Goal: Task Accomplishment & Management: Manage account settings

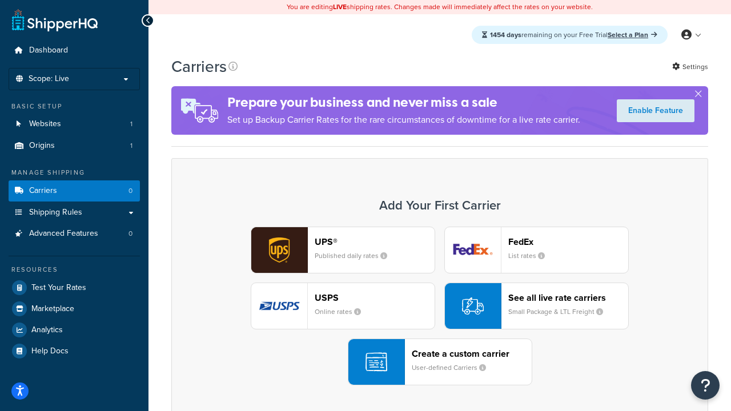
click at [440, 306] on div "UPS® Published daily rates FedEx List rates USPS Online rates See all live rate…" at bounding box center [439, 306] width 513 height 159
click at [568, 242] on header "FedEx" at bounding box center [568, 241] width 120 height 11
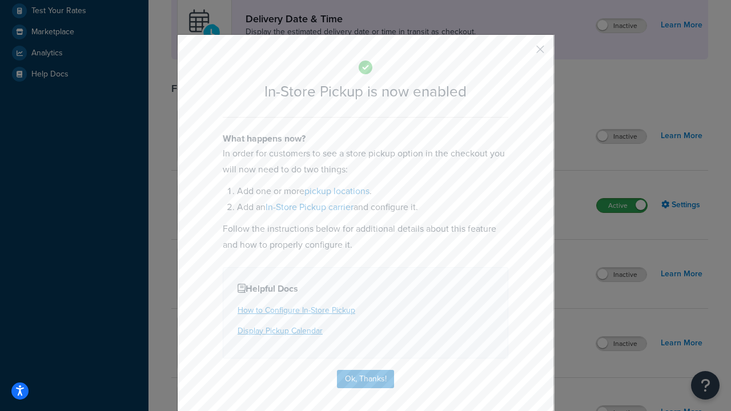
scroll to position [320, 0]
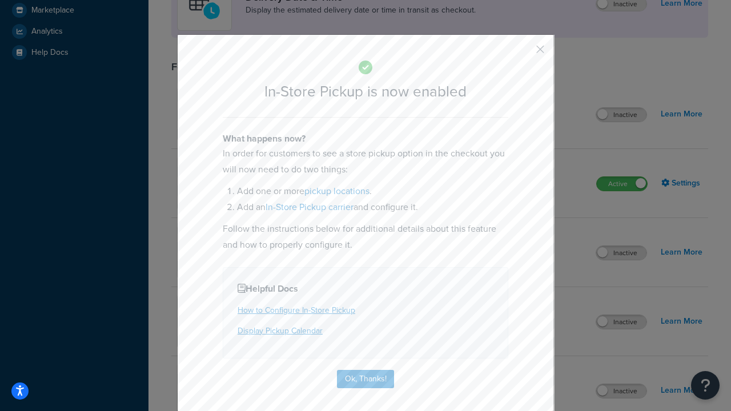
click at [523, 53] on button "button" at bounding box center [523, 53] width 3 height 3
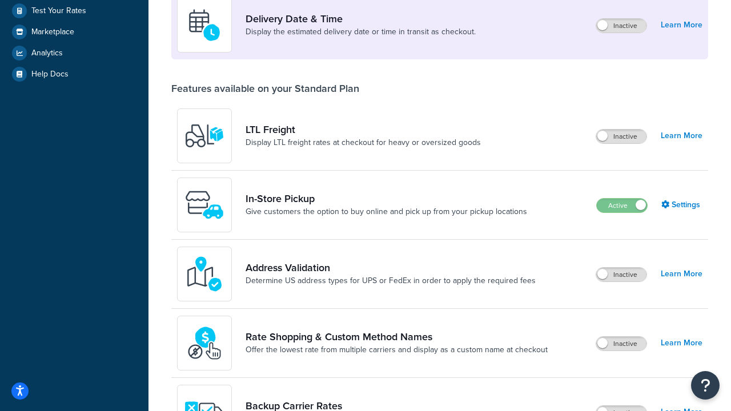
scroll to position [277, 0]
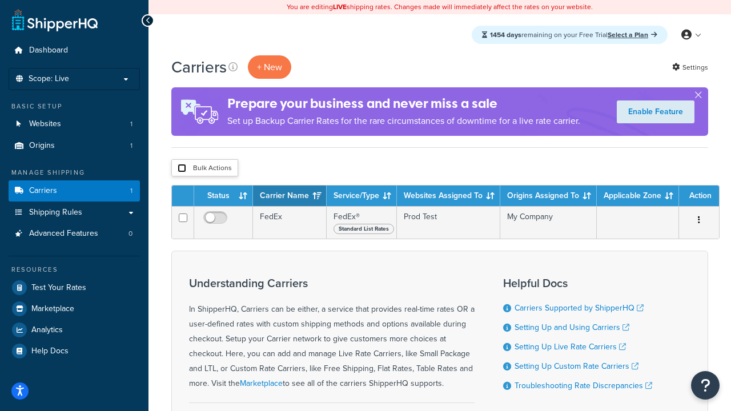
click at [182, 168] on input "checkbox" at bounding box center [182, 168] width 9 height 9
checkbox input "true"
click at [0, 0] on button "Delete" at bounding box center [0, 0] width 0 height 0
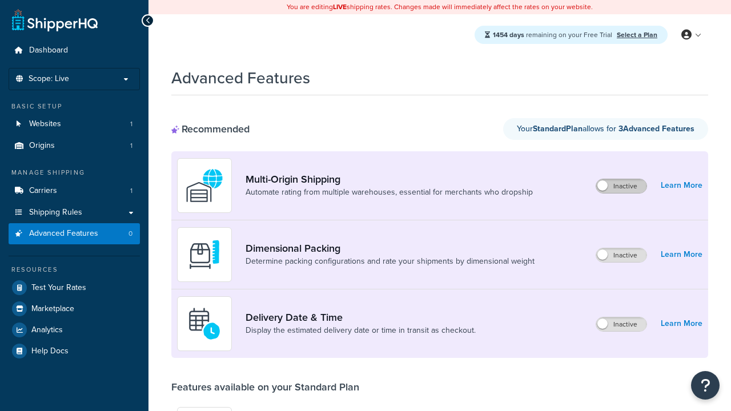
click at [621, 186] on label "Inactive" at bounding box center [621, 186] width 50 height 14
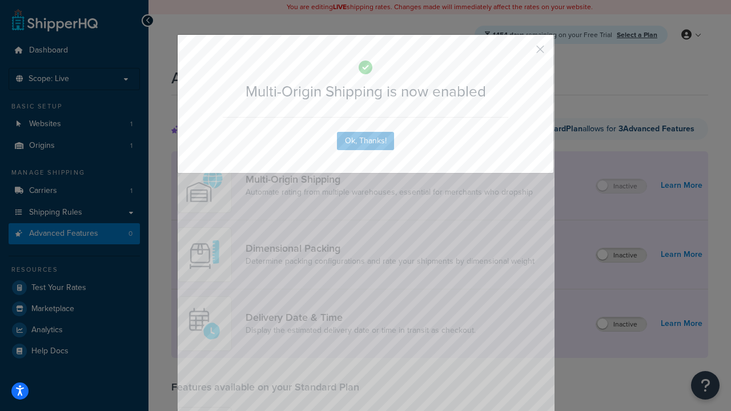
click at [523, 53] on button "button" at bounding box center [523, 53] width 3 height 3
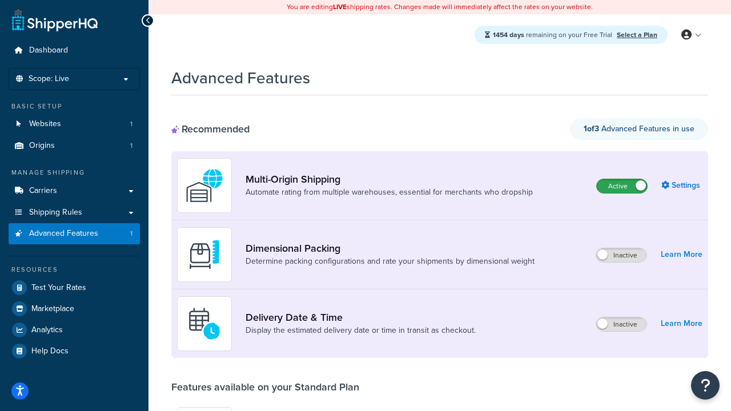
click at [622, 179] on label "Active" at bounding box center [622, 186] width 50 height 14
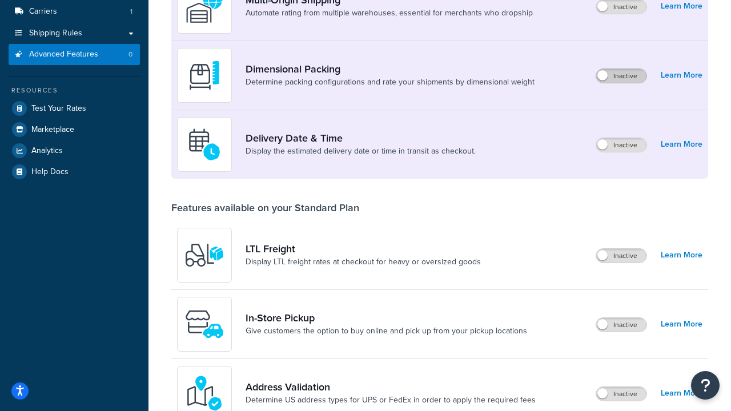
click at [621, 76] on label "Inactive" at bounding box center [621, 76] width 50 height 14
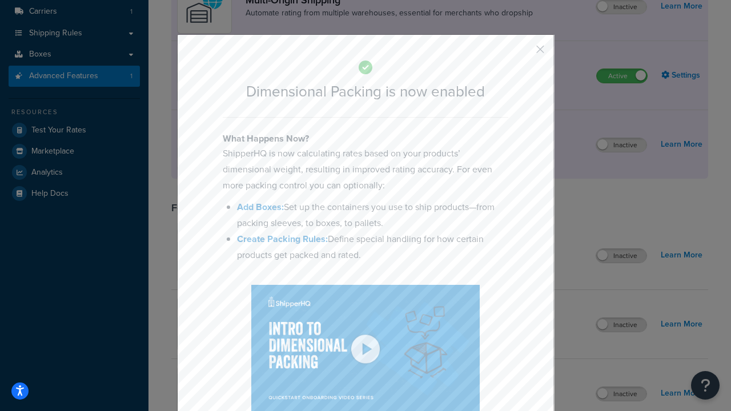
click at [523, 52] on button "button" at bounding box center [523, 53] width 3 height 3
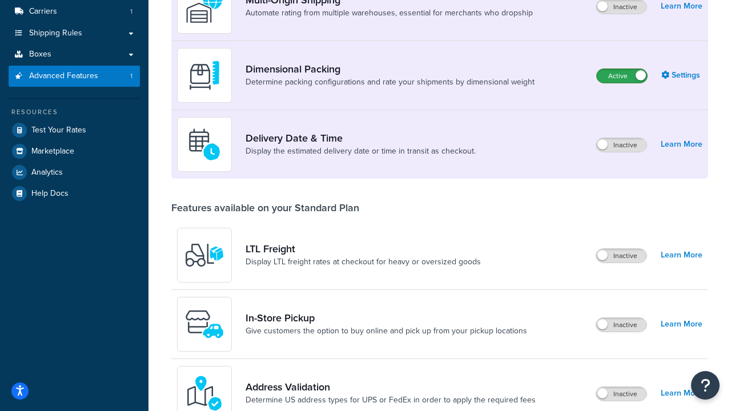
click at [622, 69] on label "Active" at bounding box center [622, 76] width 50 height 14
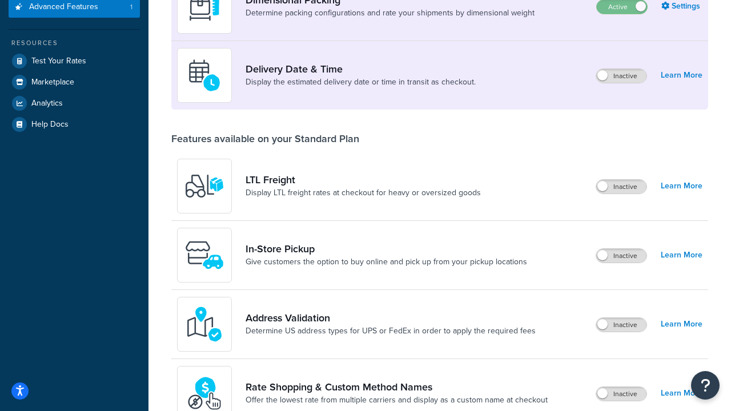
scroll to position [227, 0]
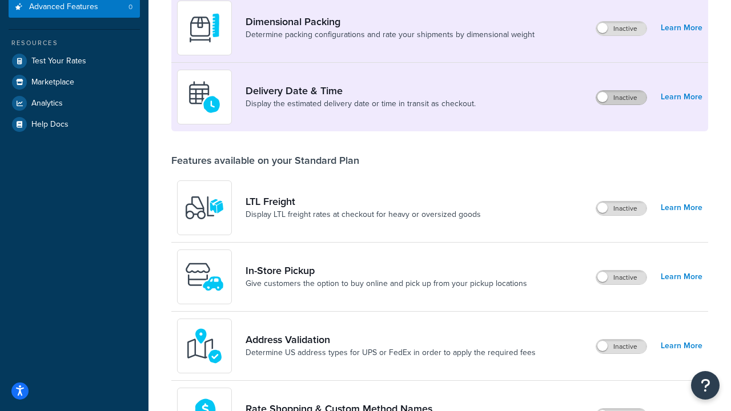
click at [621, 98] on label "Inactive" at bounding box center [621, 98] width 50 height 14
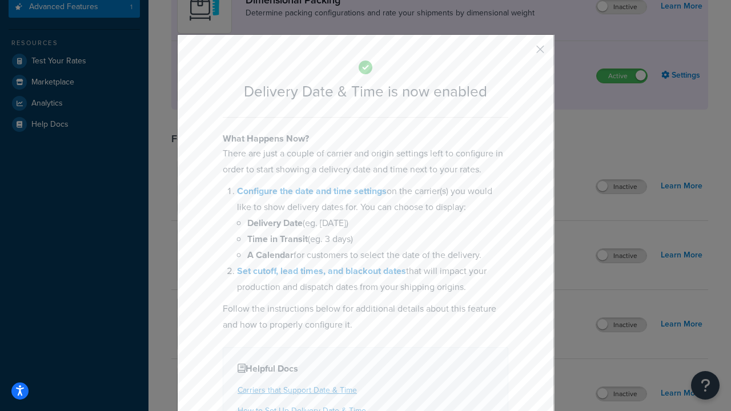
click at [523, 52] on button "button" at bounding box center [523, 53] width 3 height 3
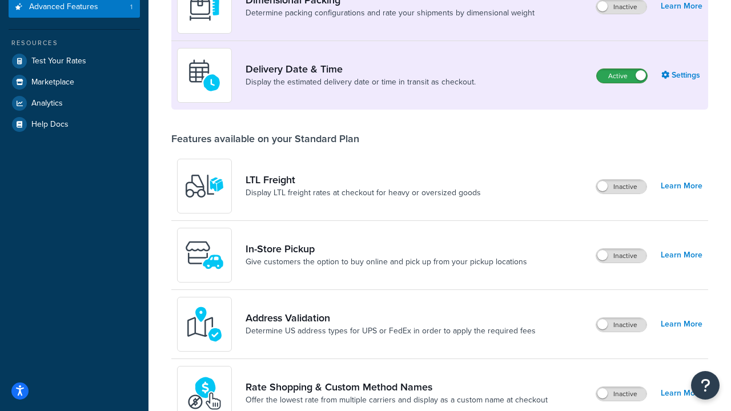
click at [622, 69] on label "Active" at bounding box center [622, 76] width 50 height 14
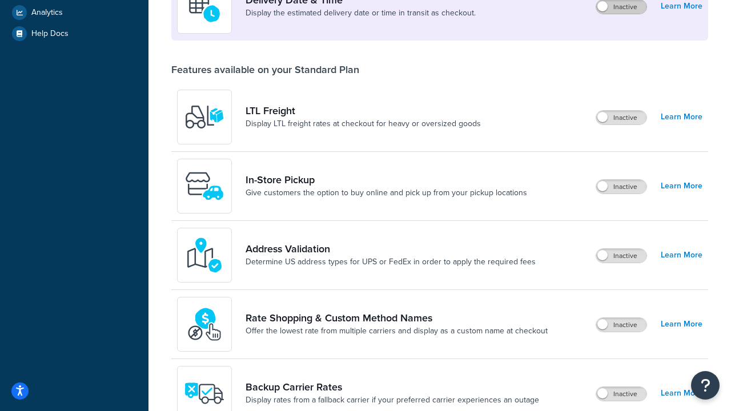
scroll to position [296, 0]
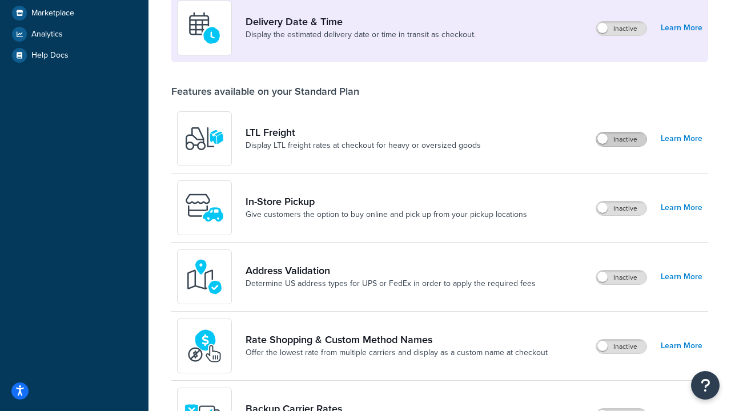
click at [621, 139] on label "Inactive" at bounding box center [621, 140] width 50 height 14
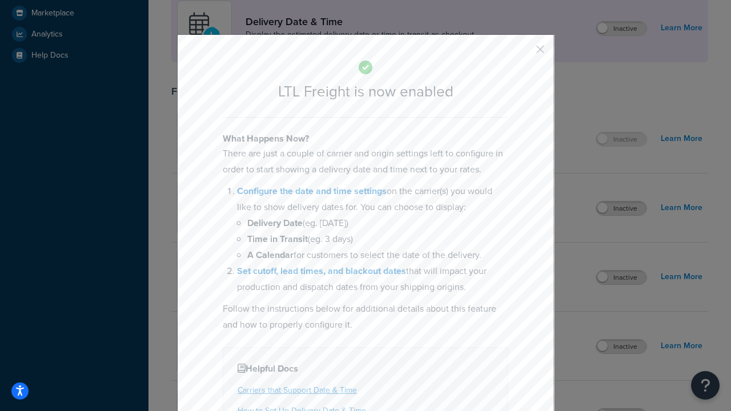
click at [523, 52] on button "button" at bounding box center [523, 53] width 3 height 3
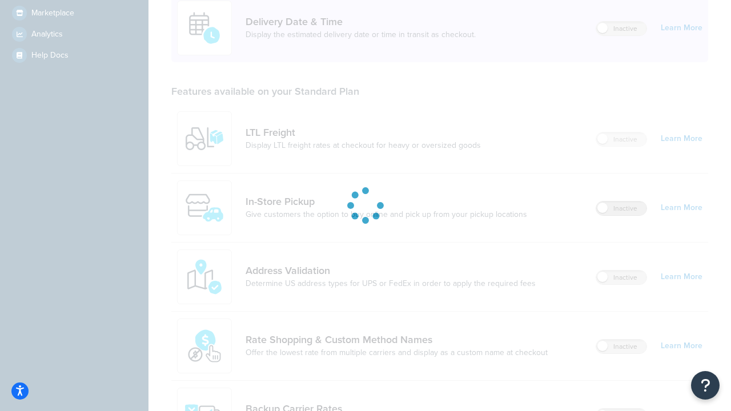
click at [621, 208] on label "Inactive" at bounding box center [621, 209] width 50 height 14
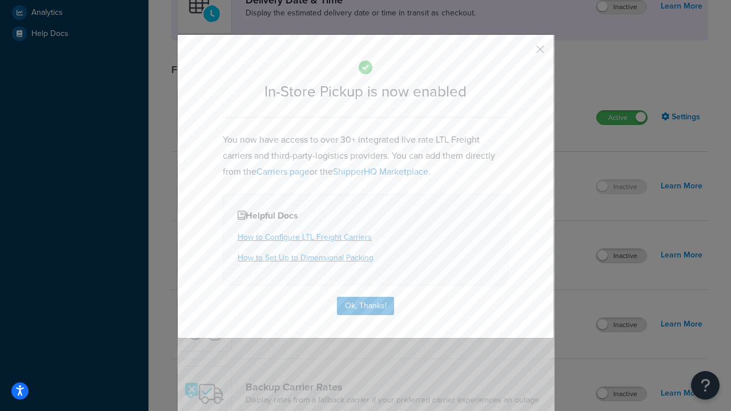
click at [523, 53] on button "button" at bounding box center [523, 53] width 3 height 3
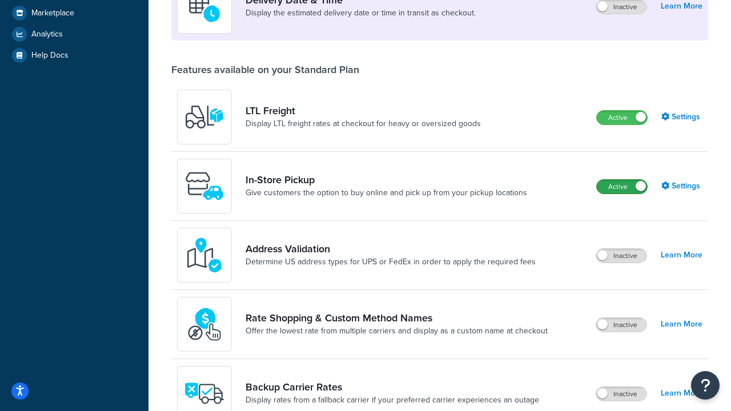
click at [622, 180] on label "Active" at bounding box center [622, 187] width 50 height 14
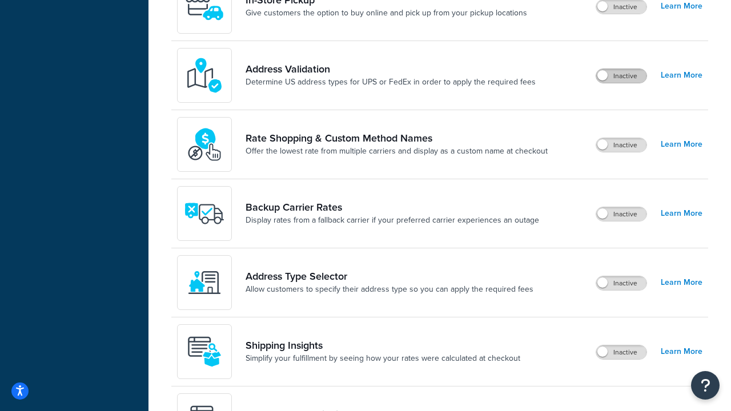
click at [621, 76] on label "Inactive" at bounding box center [621, 76] width 50 height 14
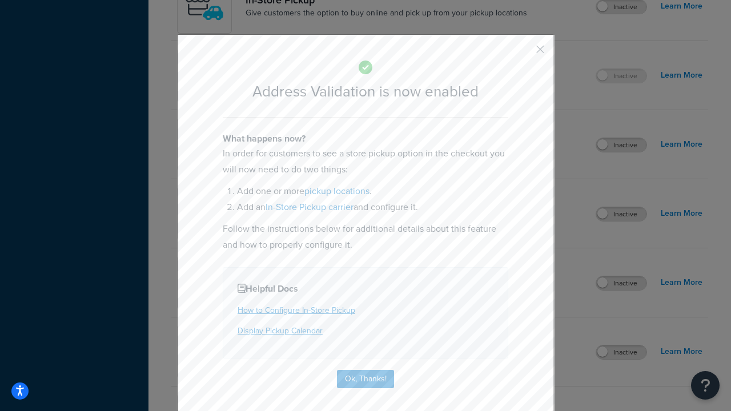
click at [523, 52] on button "button" at bounding box center [523, 53] width 3 height 3
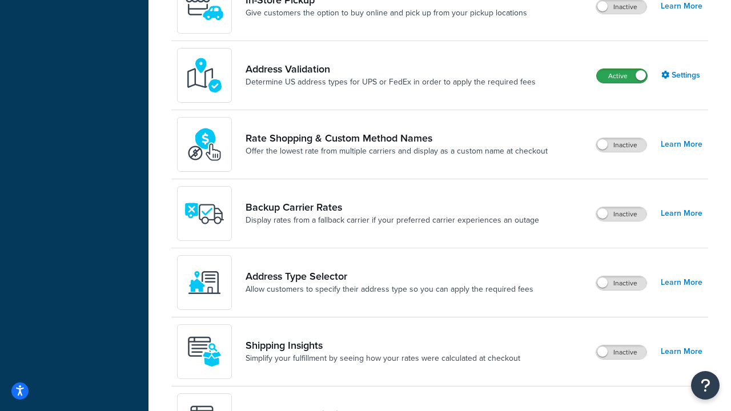
click at [622, 76] on label "Active" at bounding box center [622, 76] width 50 height 14
click at [621, 145] on label "Inactive" at bounding box center [621, 145] width 50 height 14
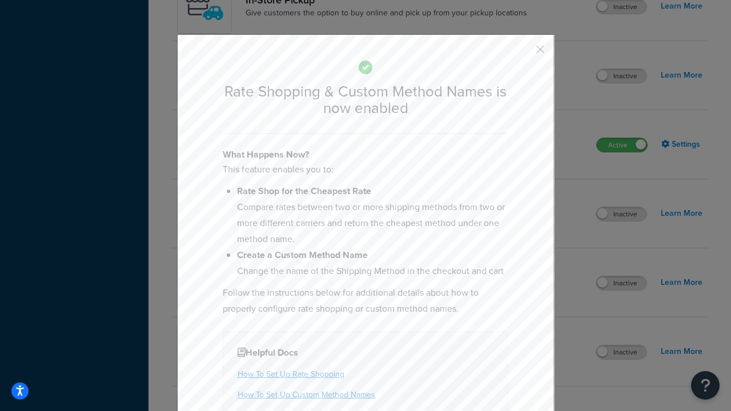
click at [523, 53] on button "button" at bounding box center [523, 53] width 3 height 3
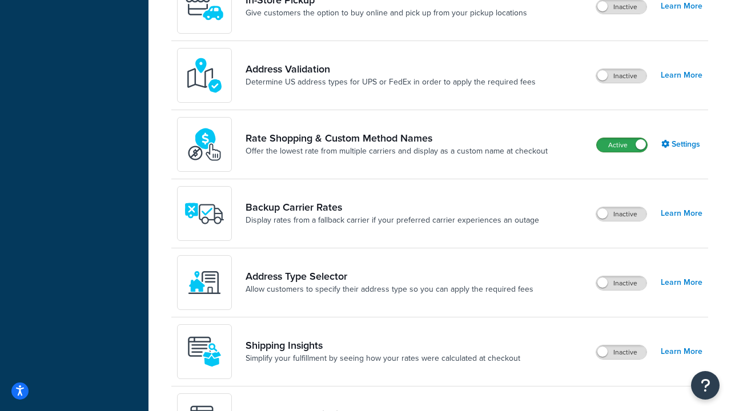
click at [622, 138] on label "Active" at bounding box center [622, 145] width 50 height 14
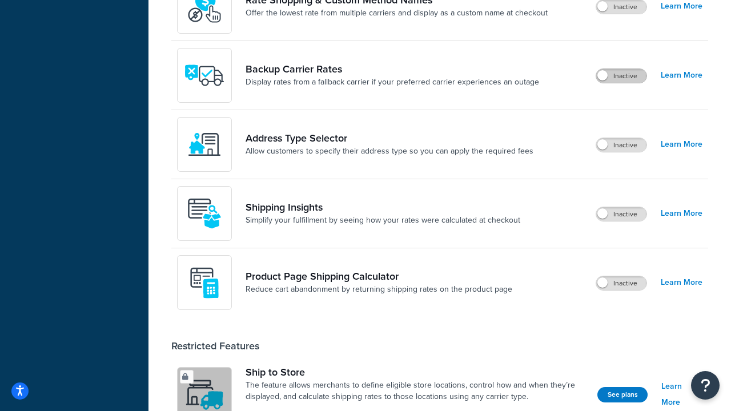
click at [621, 76] on label "Inactive" at bounding box center [621, 76] width 50 height 14
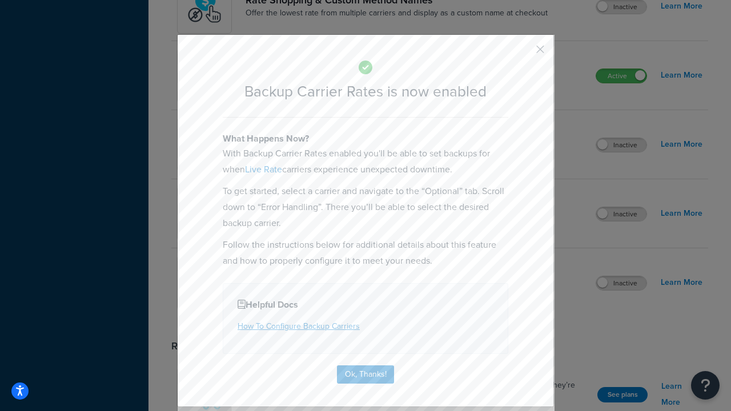
click at [523, 52] on button "button" at bounding box center [523, 53] width 3 height 3
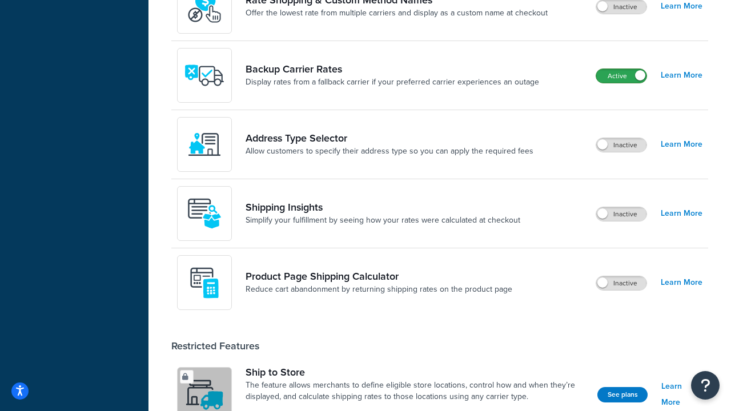
click at [621, 76] on label "Active" at bounding box center [621, 76] width 50 height 14
click at [621, 145] on label "Inactive" at bounding box center [621, 145] width 50 height 14
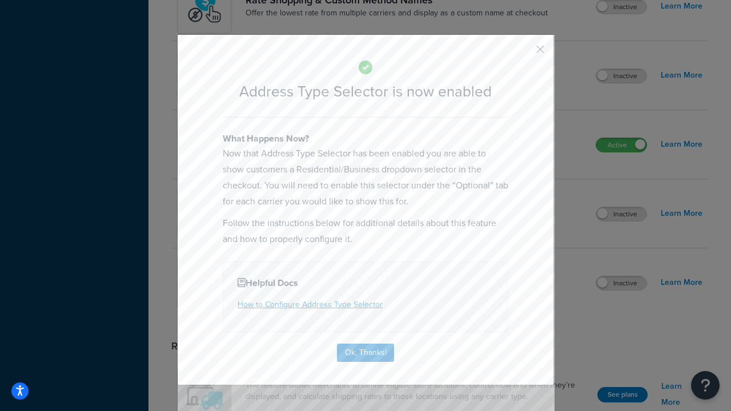
click at [523, 53] on button "button" at bounding box center [523, 53] width 3 height 3
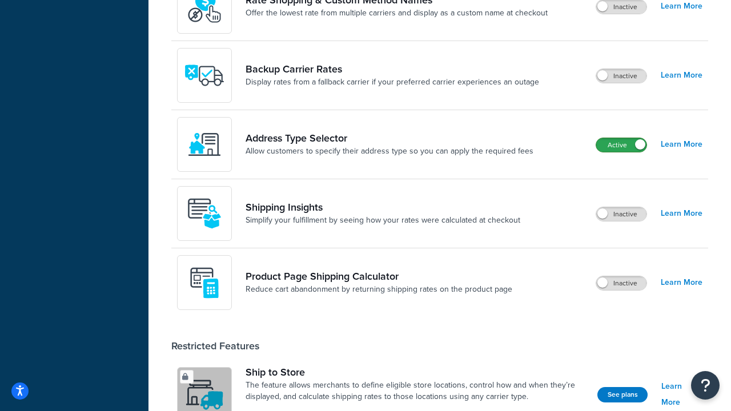
click at [621, 152] on label "Active" at bounding box center [621, 145] width 50 height 14
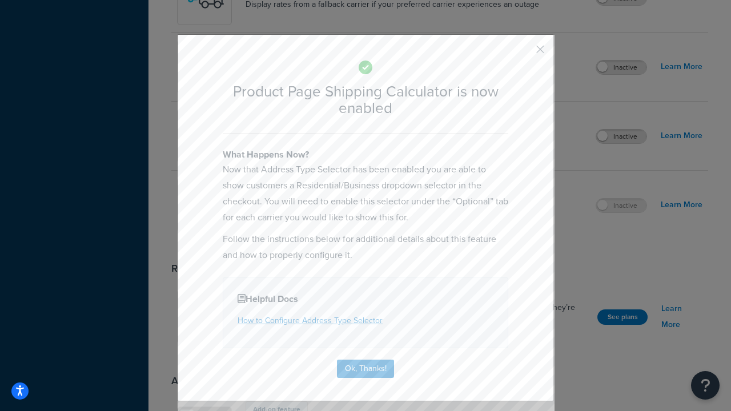
click at [523, 52] on button "button" at bounding box center [523, 53] width 3 height 3
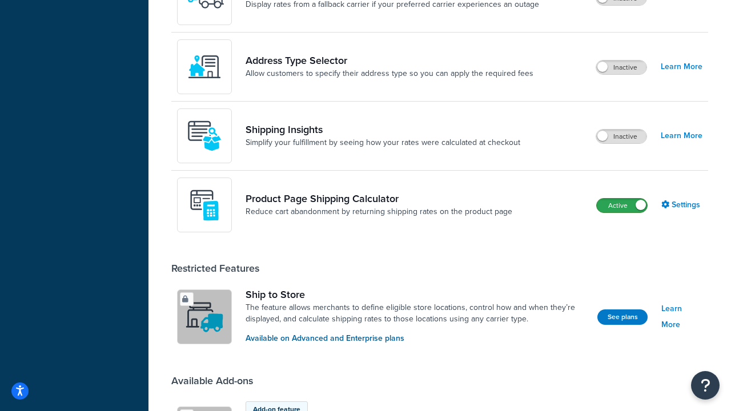
click at [622, 206] on label "Active" at bounding box center [622, 206] width 50 height 14
click at [621, 137] on label "Inactive" at bounding box center [621, 137] width 50 height 14
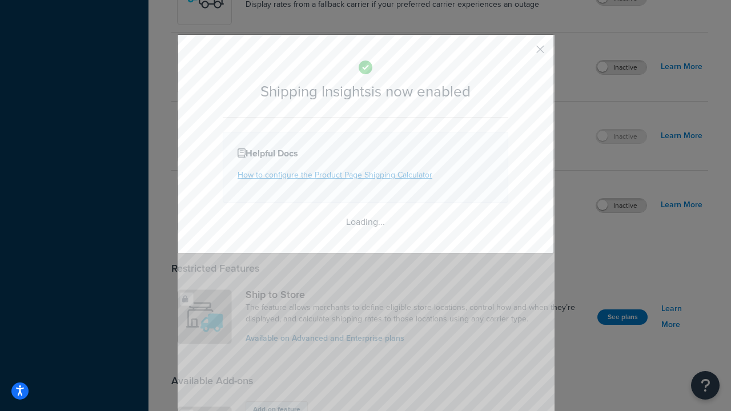
click at [523, 53] on button "button" at bounding box center [523, 53] width 3 height 3
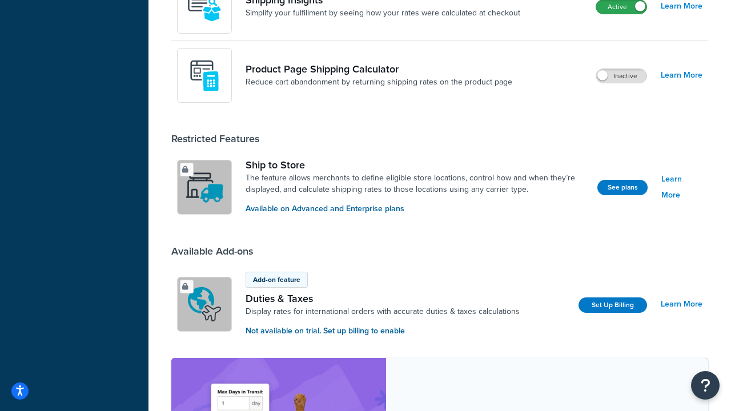
click at [621, 14] on label "Active" at bounding box center [621, 7] width 50 height 14
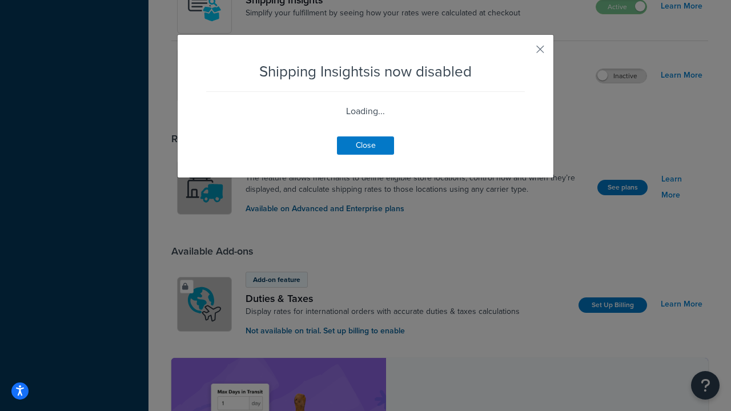
scroll to position [446, 0]
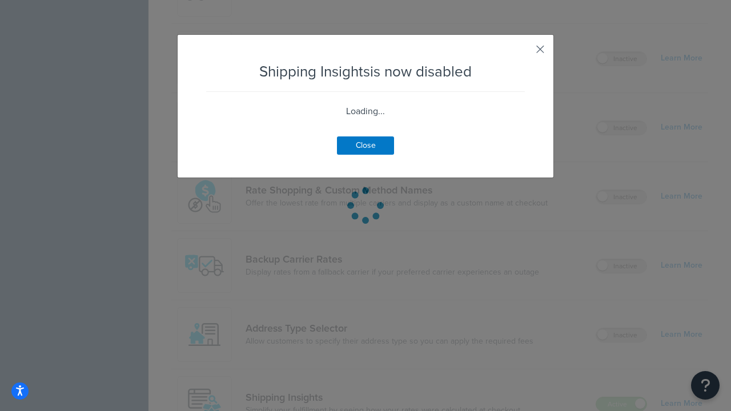
click at [523, 53] on button "button" at bounding box center [523, 53] width 3 height 3
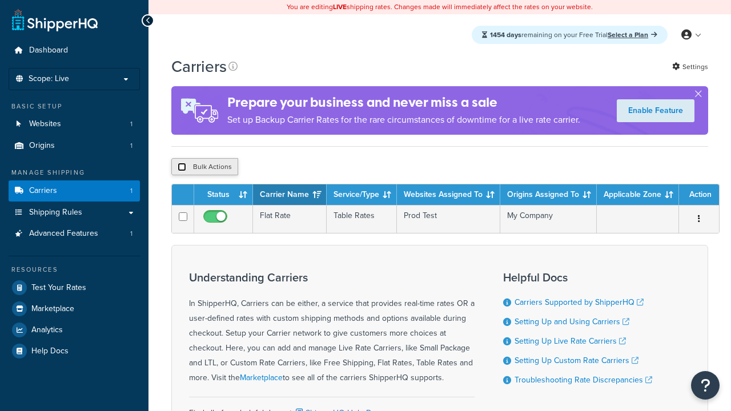
click at [182, 168] on input "checkbox" at bounding box center [182, 167] width 9 height 9
checkbox input "true"
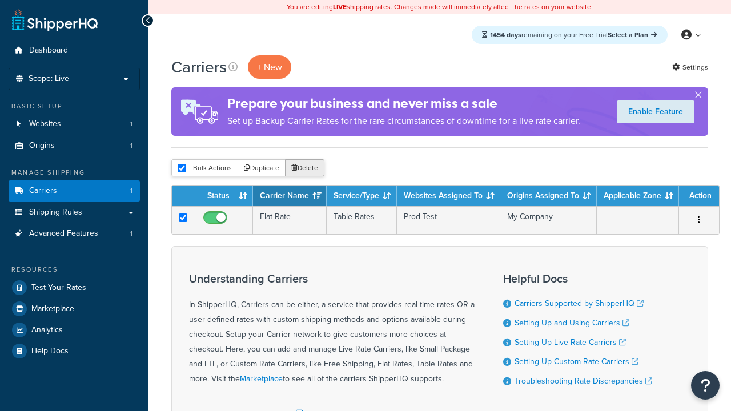
click at [307, 168] on button "Delete" at bounding box center [304, 167] width 39 height 17
